Goal: Information Seeking & Learning: Learn about a topic

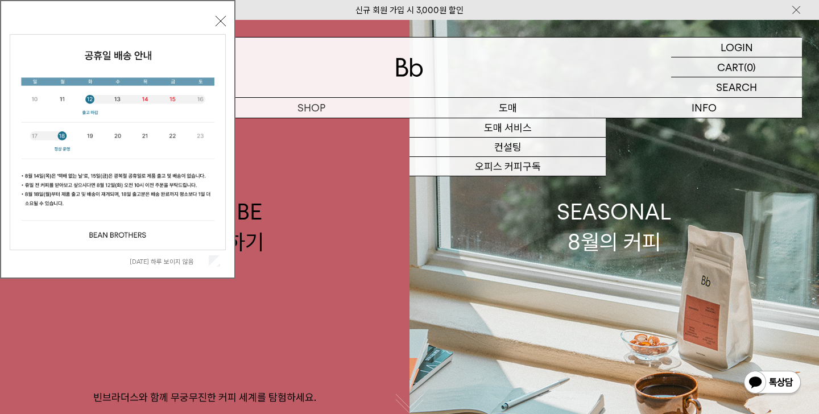
click at [521, 105] on p "도매" at bounding box center [507, 108] width 196 height 20
click at [506, 141] on link "컨설팅" at bounding box center [507, 147] width 196 height 19
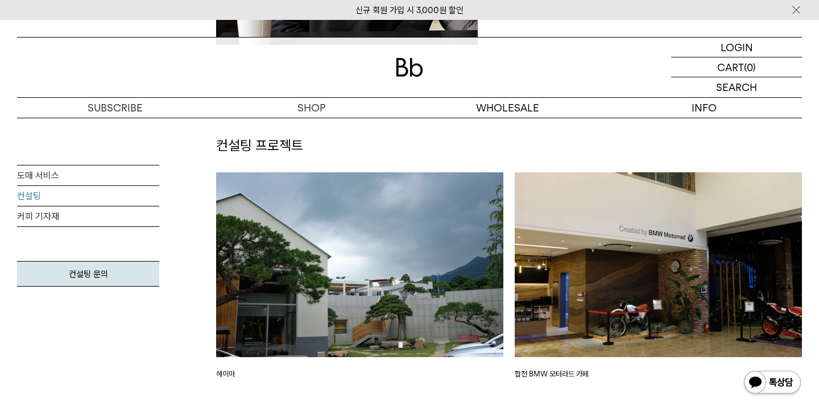
scroll to position [1221, 0]
click at [507, 206] on div "헤이마" at bounding box center [359, 299] width 299 height 253
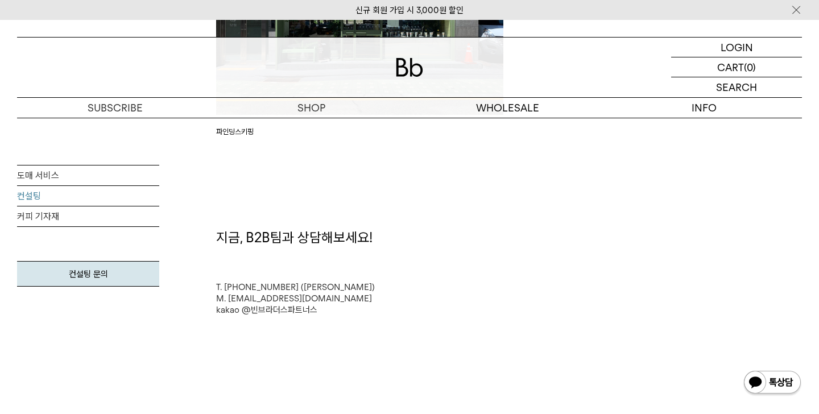
scroll to position [3007, 0]
